Goal: Navigation & Orientation: Find specific page/section

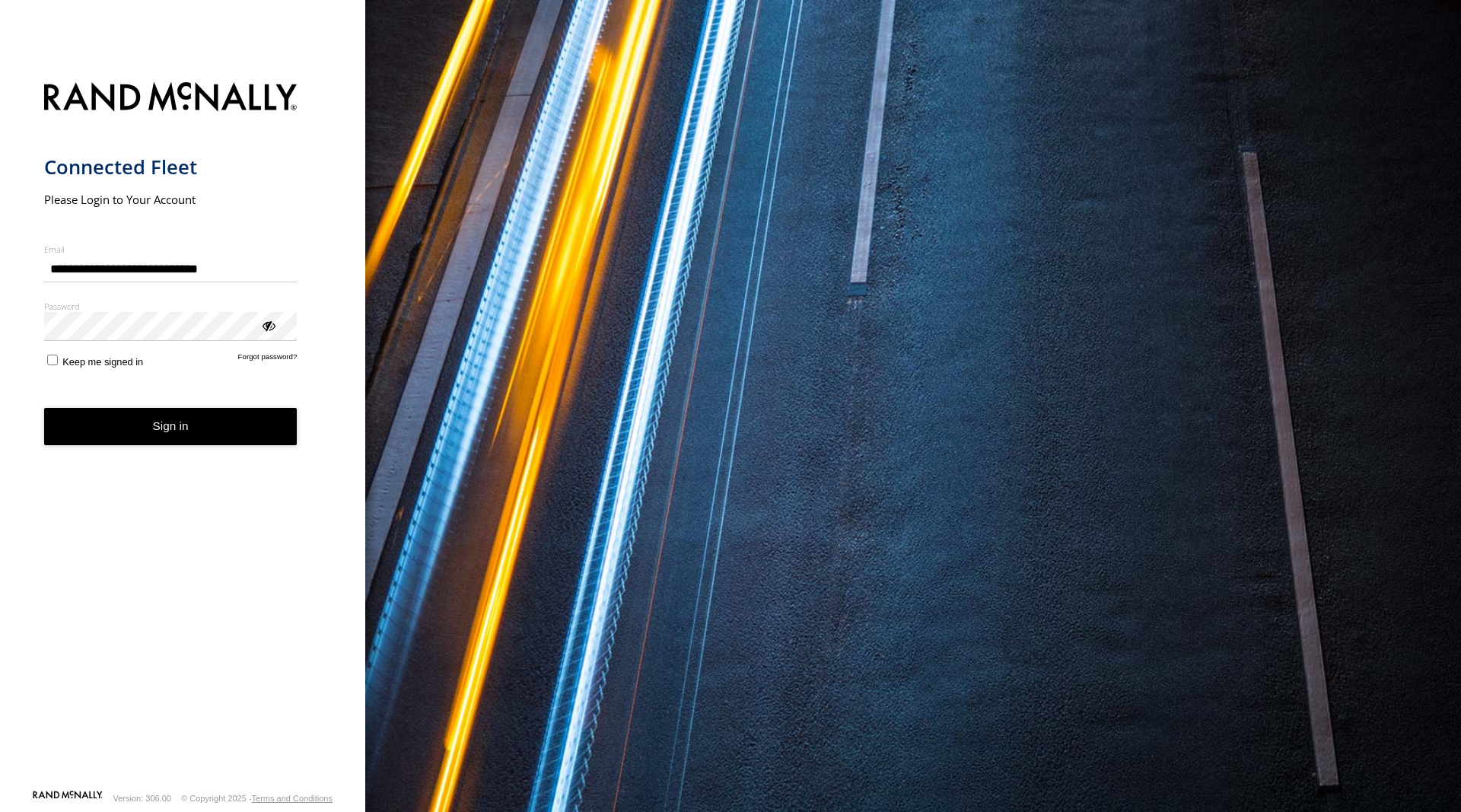
click at [168, 422] on button "Sign in" at bounding box center [171, 427] width 253 height 37
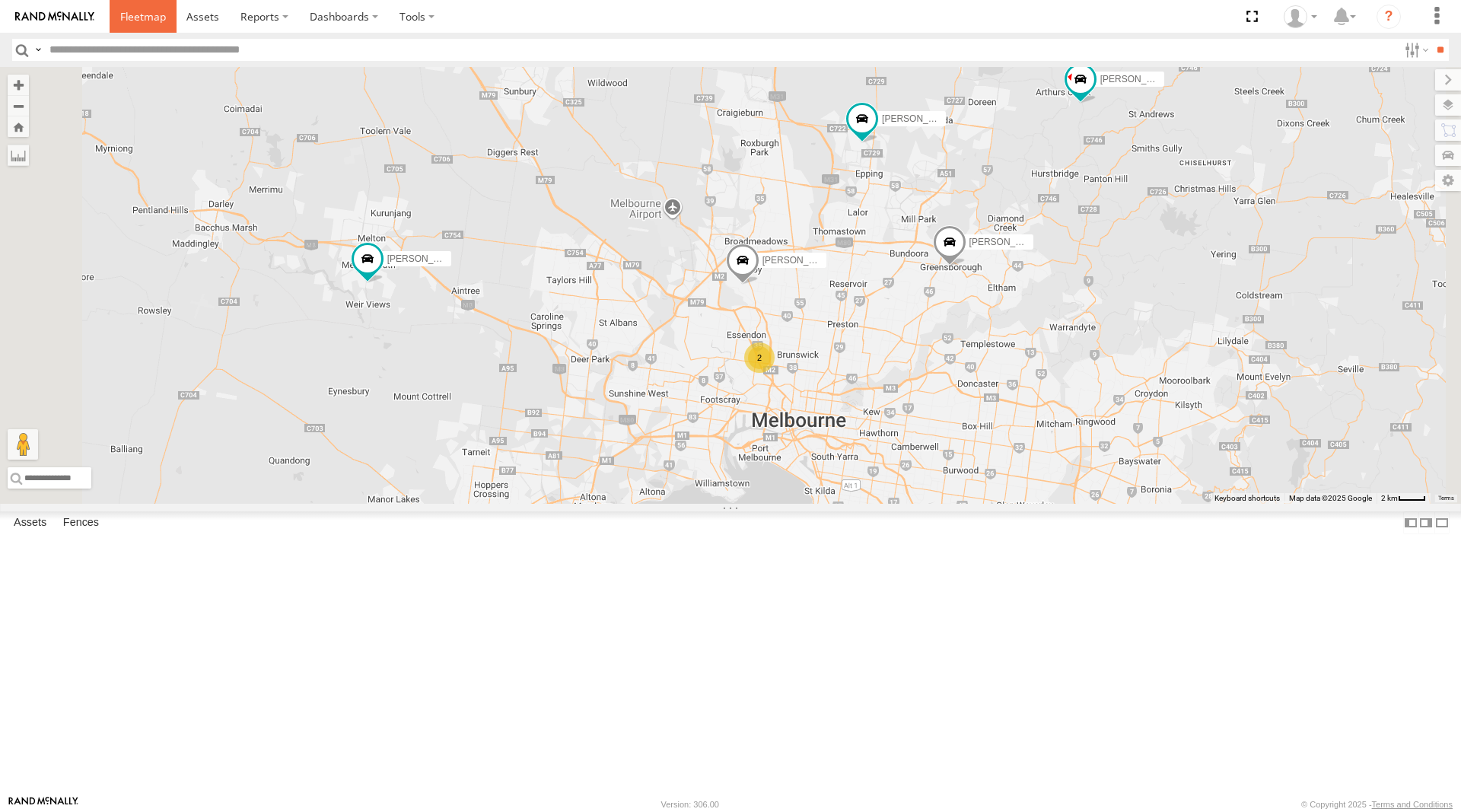
click at [139, 21] on span at bounding box center [143, 16] width 45 height 14
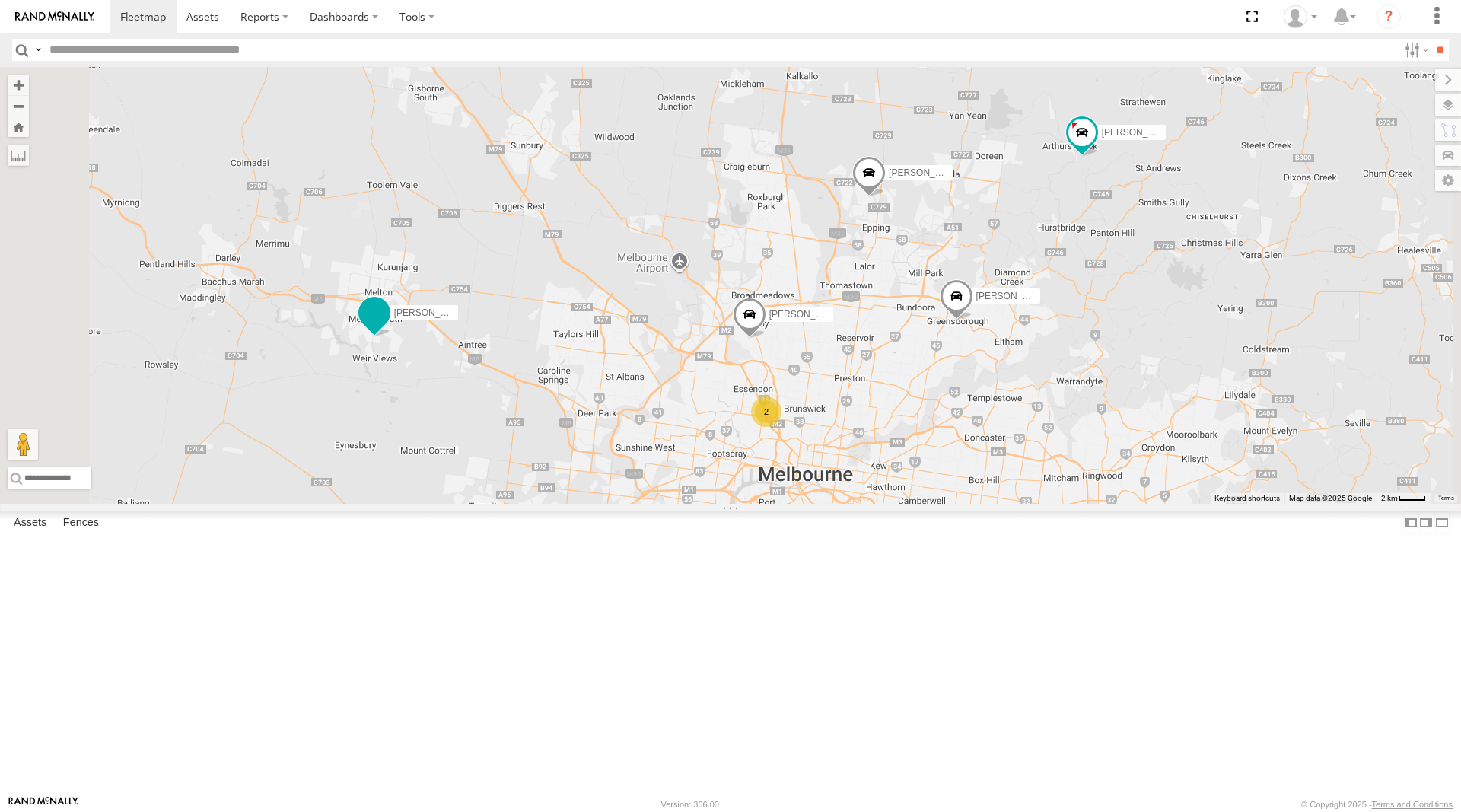
click at [388, 326] on span at bounding box center [374, 313] width 28 height 28
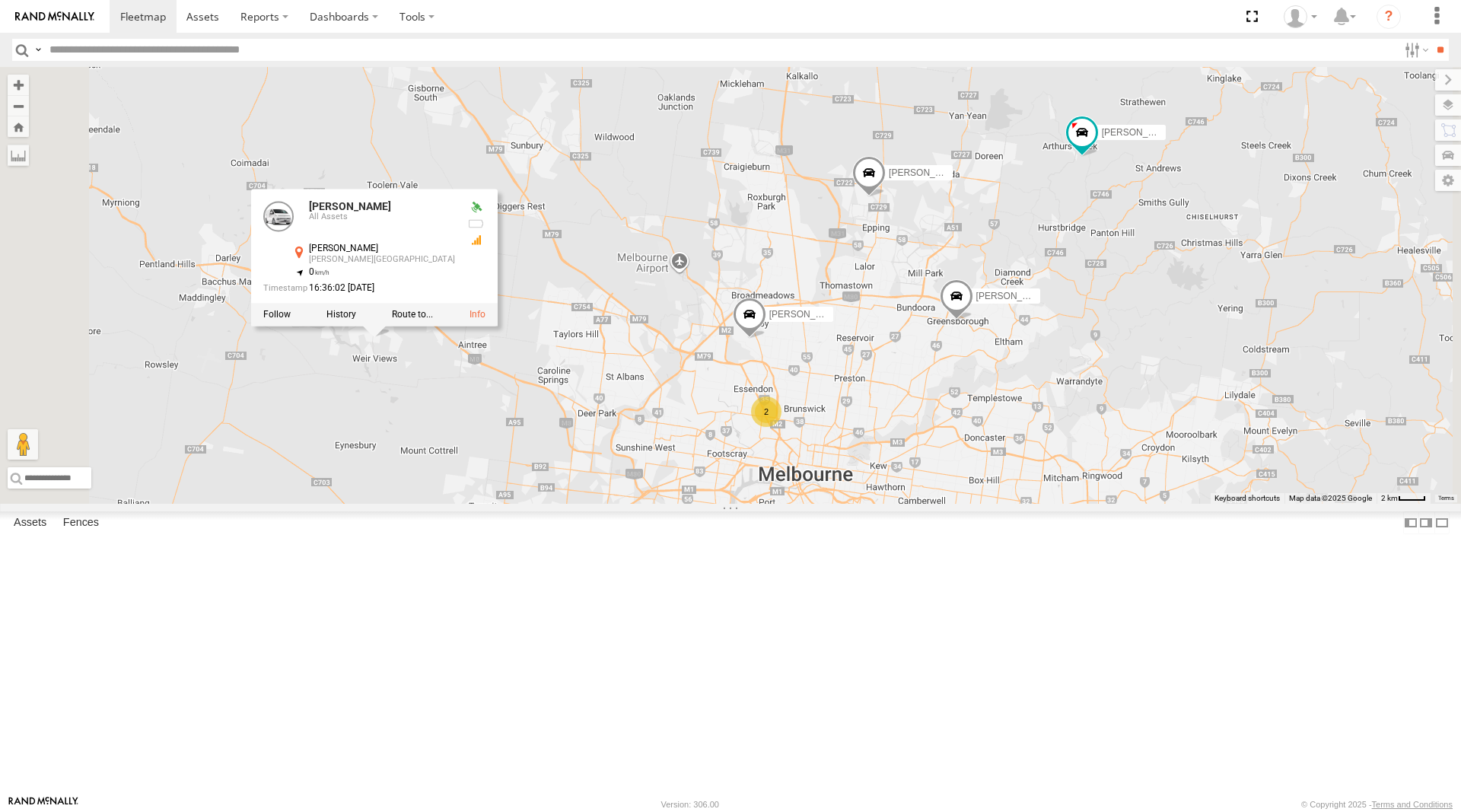
click at [903, 201] on div "2 Stefan Weeks David Bonaddio Peter Edwardes William Joyce Rob Serpell William …" at bounding box center [730, 285] width 1461 height 437
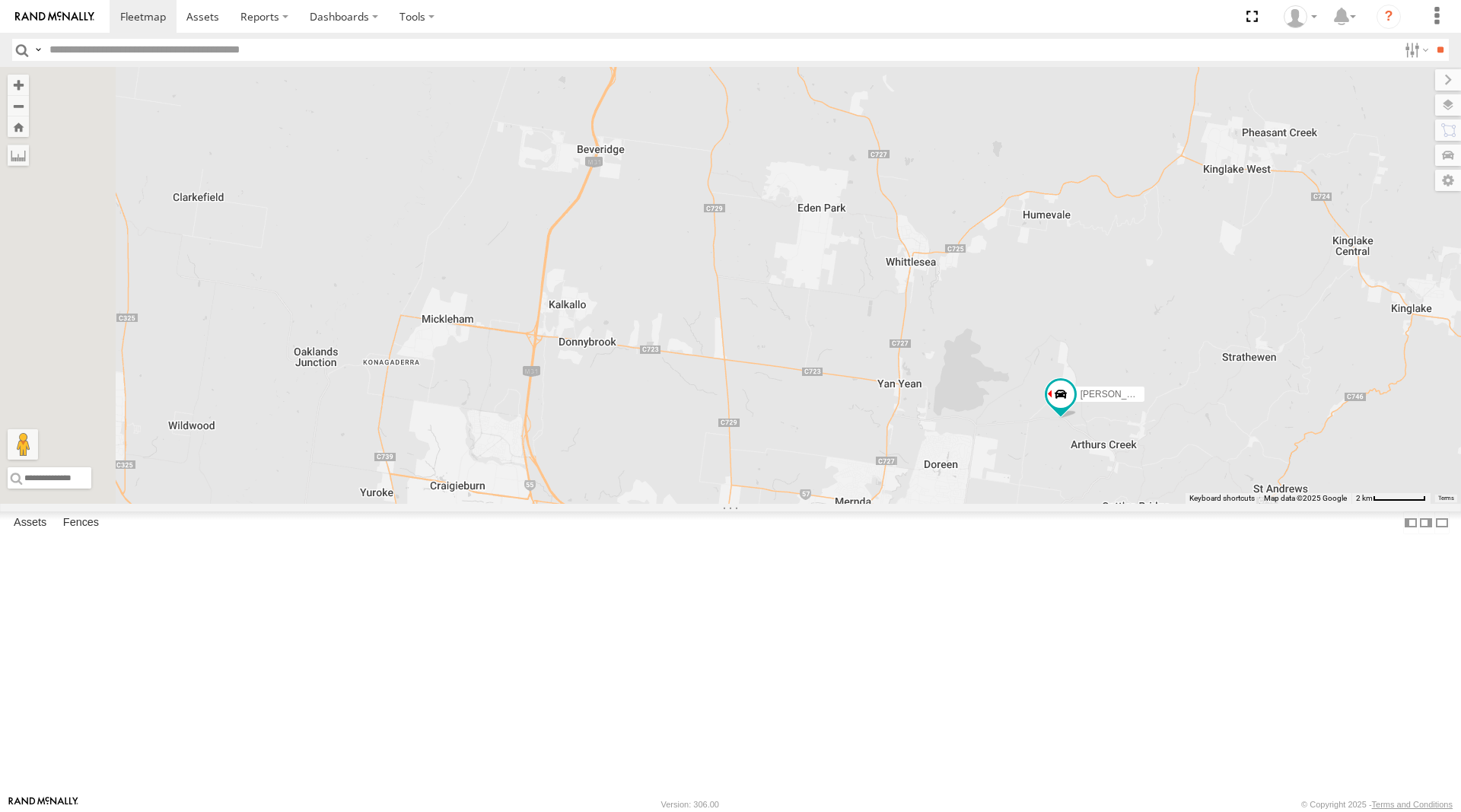
drag, startPoint x: 1031, startPoint y: 288, endPoint x: 1051, endPoint y: 579, distance: 291.7
click at [1051, 504] on div "Stefan Weeks David Bonaddio Peter Edwardes William Joyce Rob Serpell" at bounding box center [730, 285] width 1461 height 437
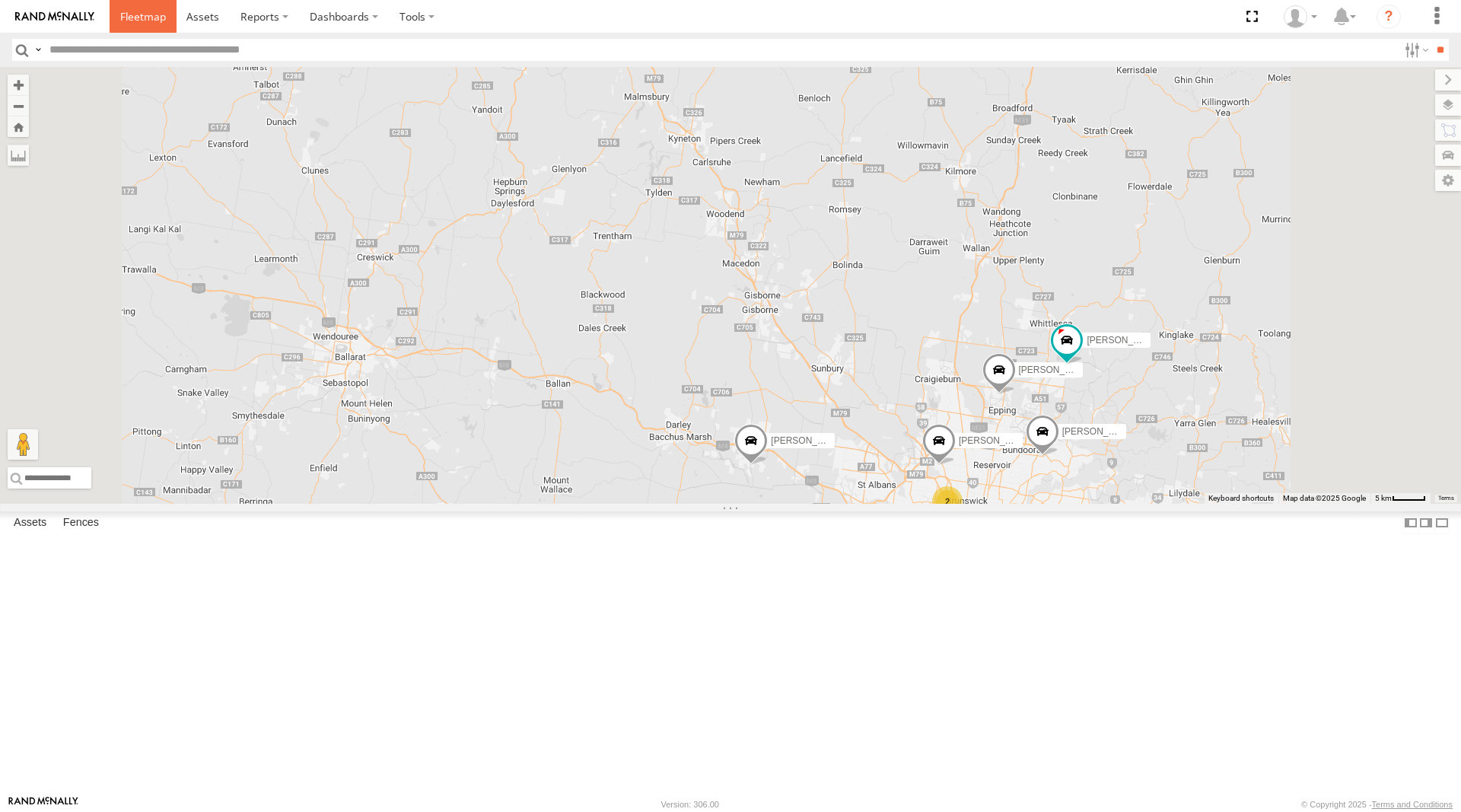
click at [150, 13] on span at bounding box center [143, 16] width 45 height 14
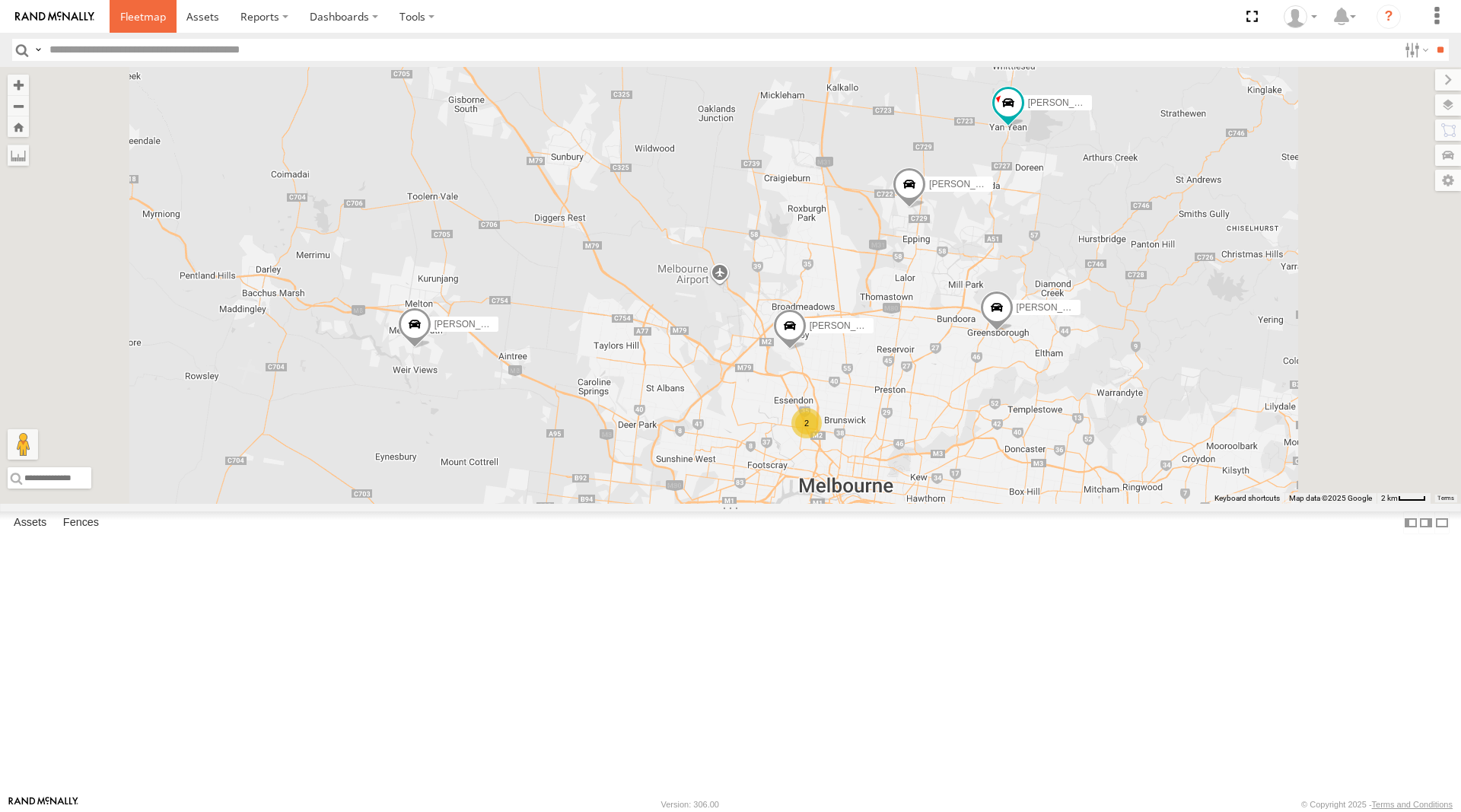
click at [143, 12] on span at bounding box center [143, 16] width 45 height 14
